Goal: Task Accomplishment & Management: Use online tool/utility

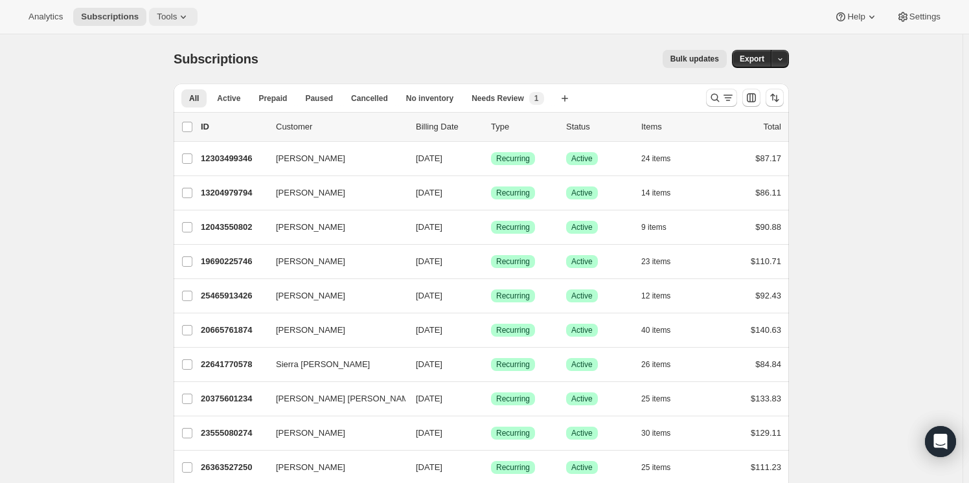
click at [157, 8] on button "Tools" at bounding box center [173, 17] width 49 height 18
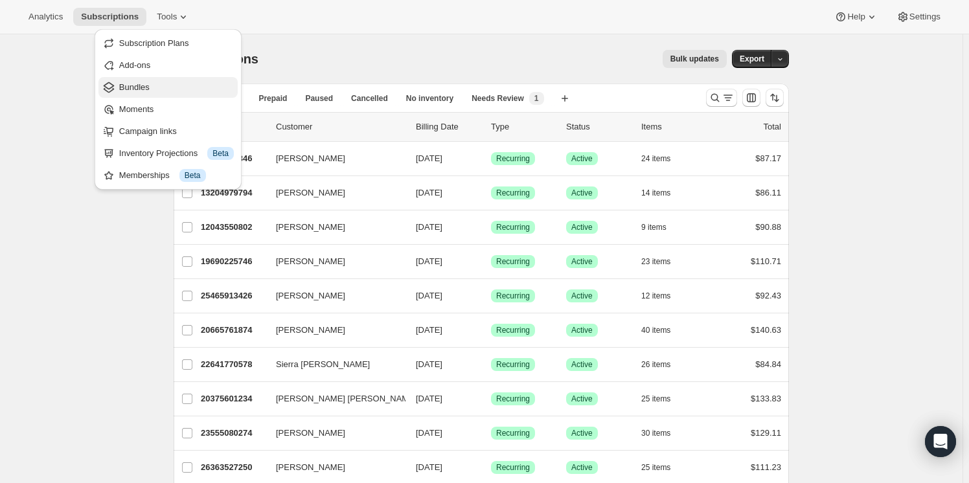
click at [149, 92] on span "Bundles" at bounding box center [176, 87] width 115 height 13
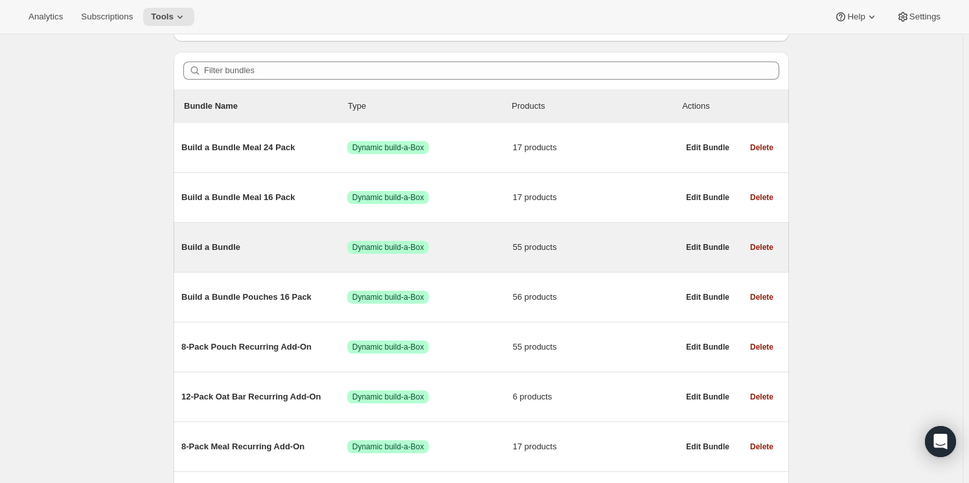
scroll to position [117, 0]
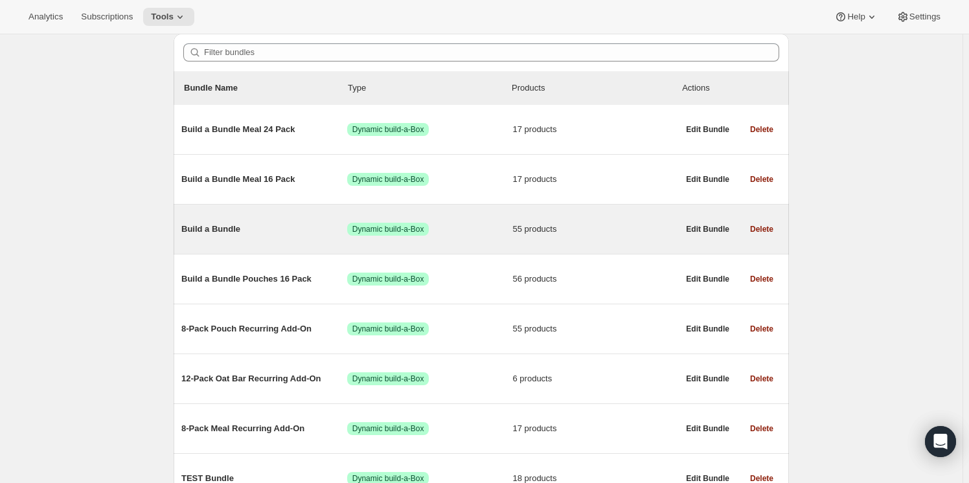
click at [209, 225] on span "Build a Bundle" at bounding box center [264, 229] width 166 height 13
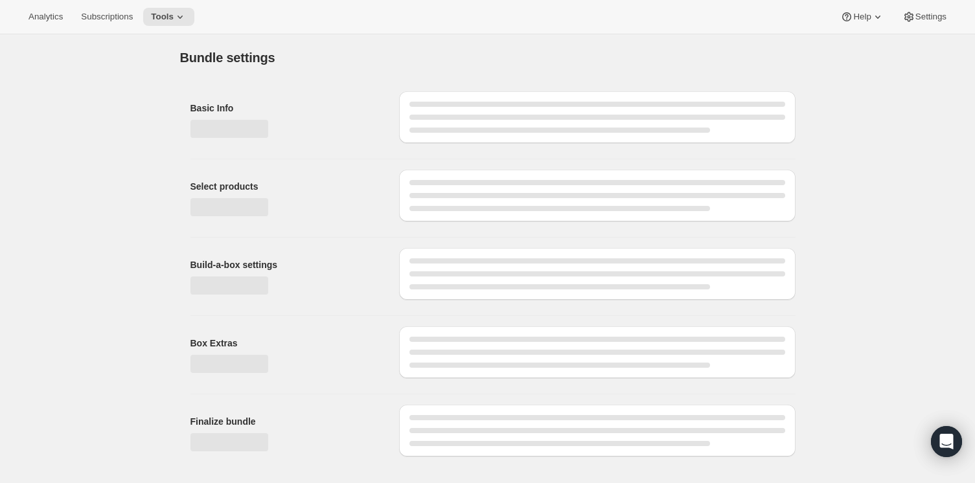
type input "Build a Bundle"
checkbox input "true"
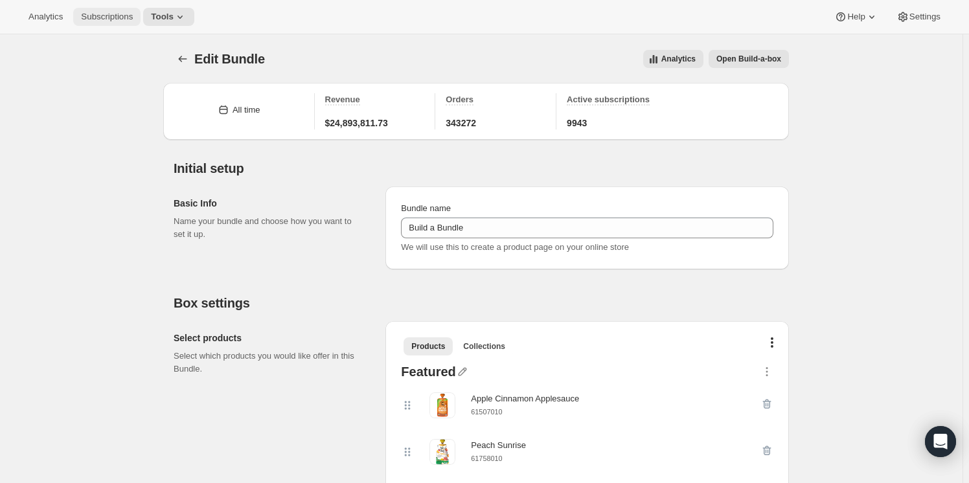
click at [98, 20] on span "Subscriptions" at bounding box center [107, 17] width 52 height 10
